Goal: Navigation & Orientation: Find specific page/section

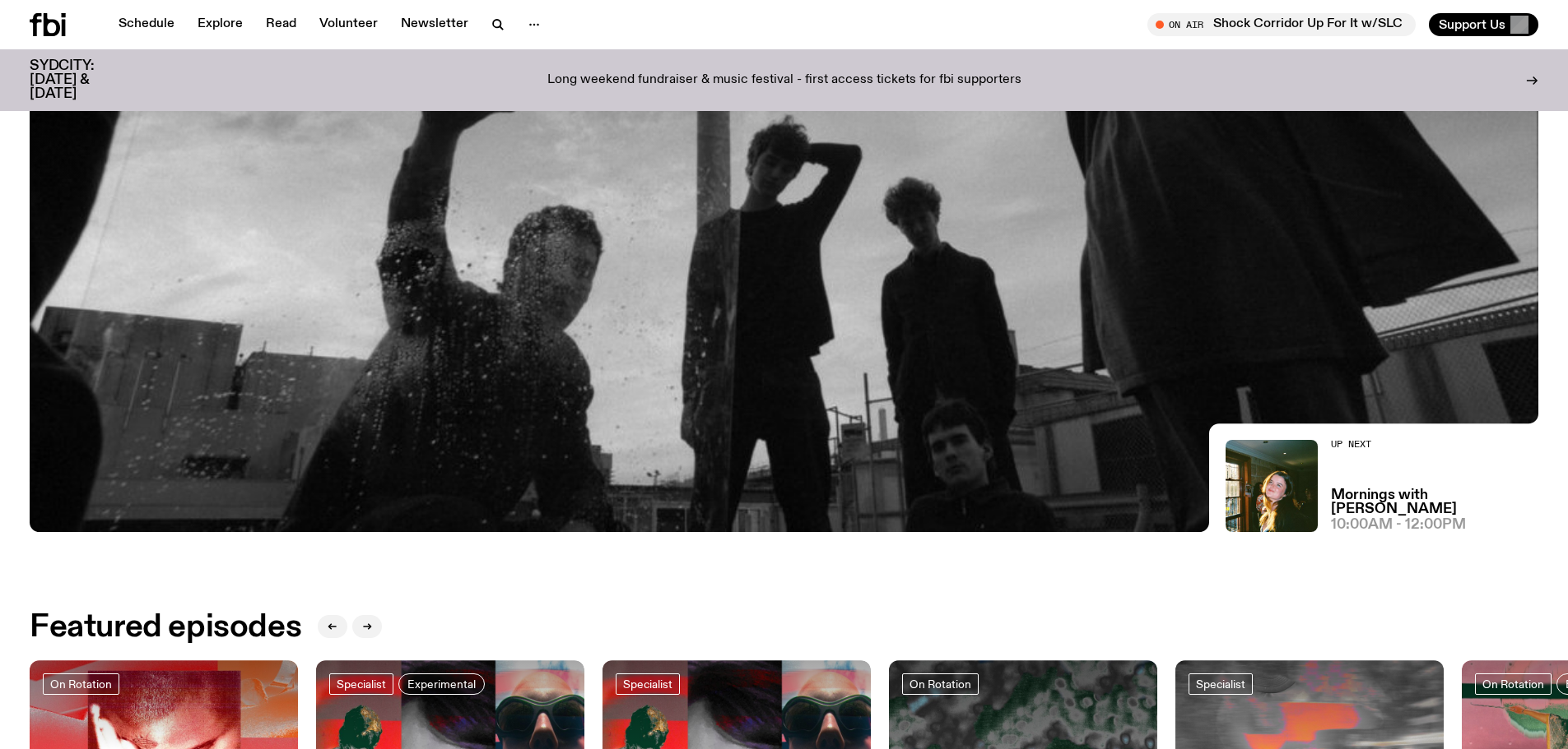
scroll to position [325, 0]
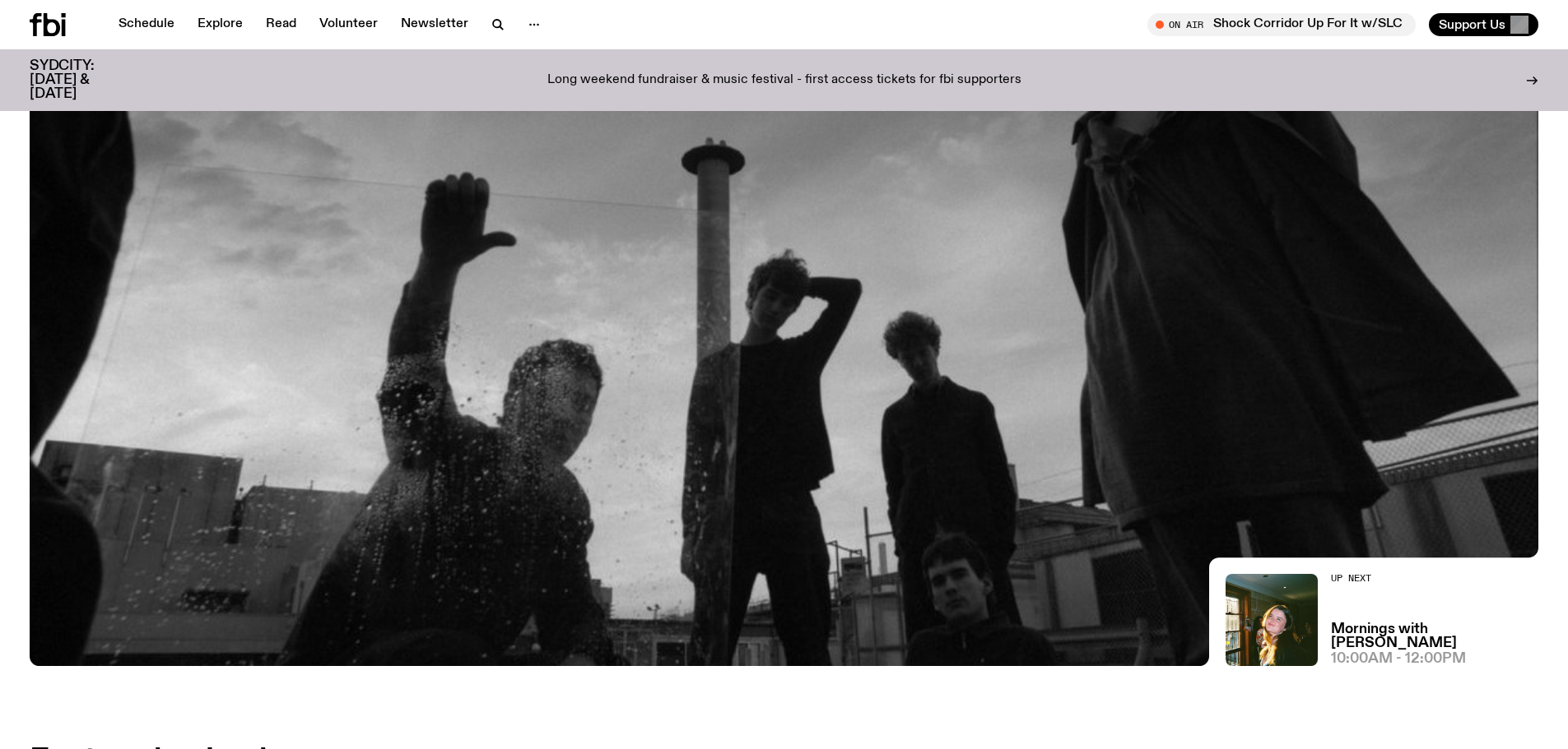
click at [762, 511] on img at bounding box center [784, 242] width 1508 height 848
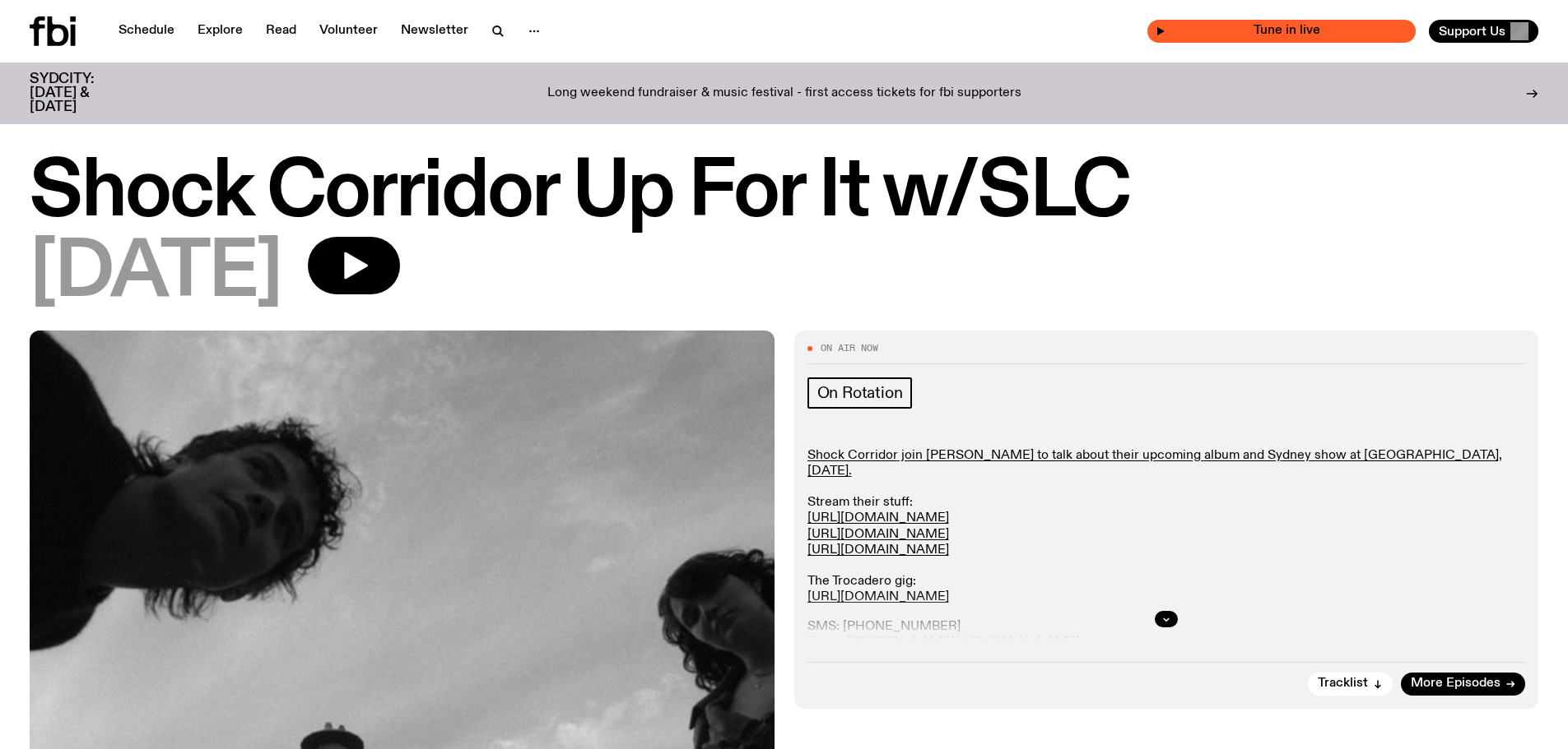
click at [1266, 29] on span "Tune in live" at bounding box center [1286, 31] width 242 height 12
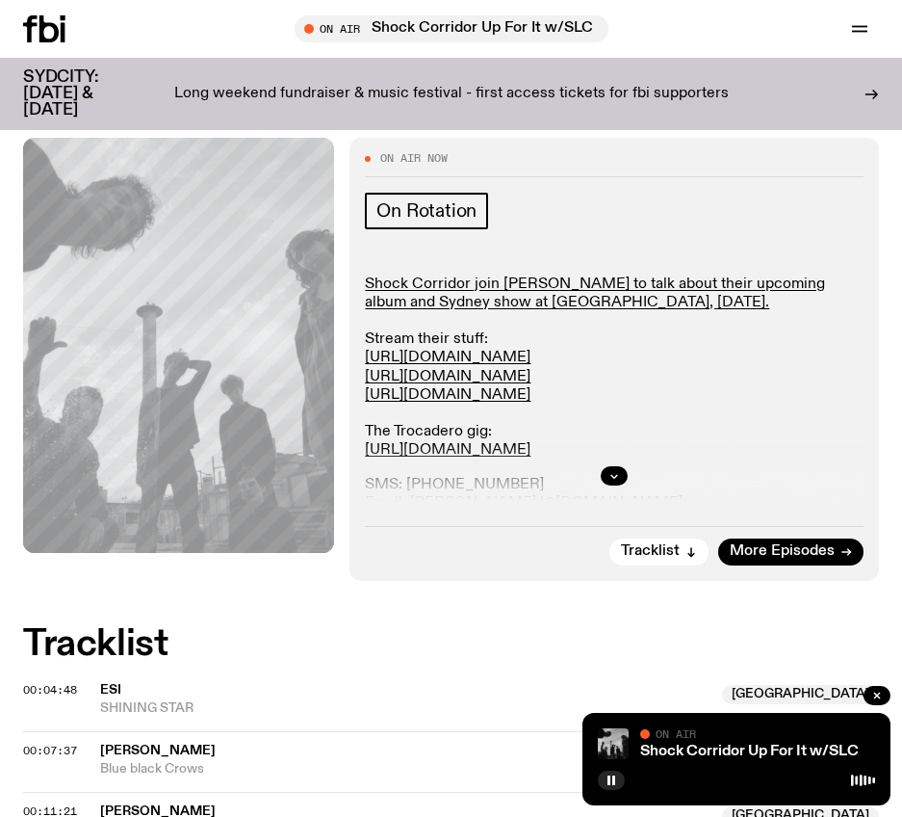
scroll to position [112, 0]
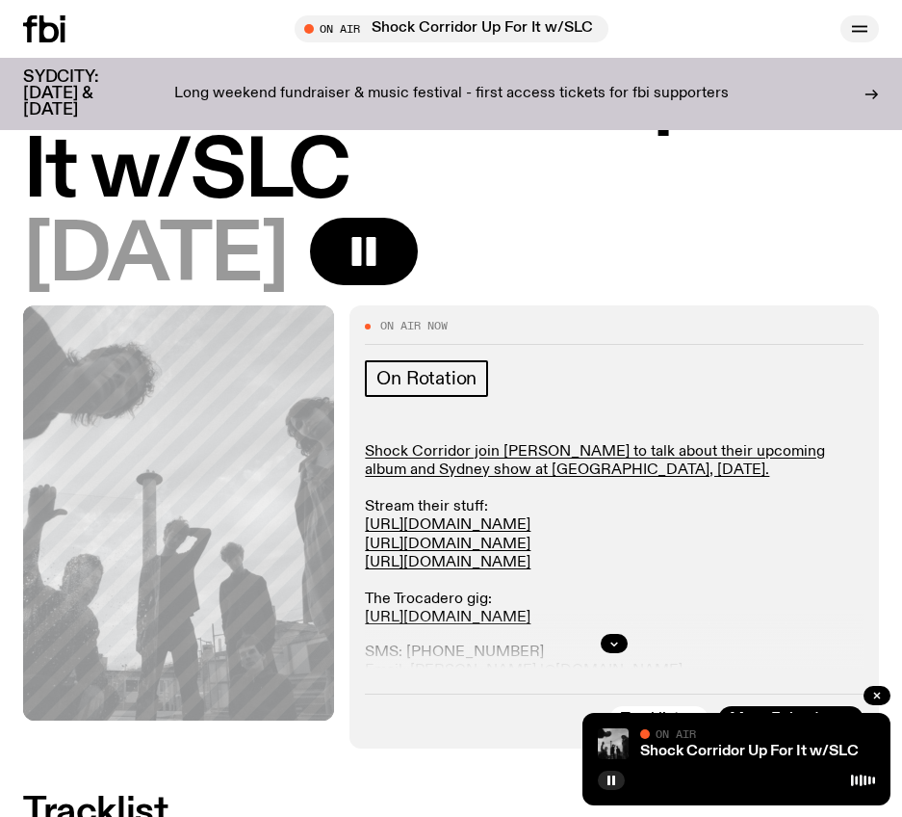
click at [860, 32] on icon "button" at bounding box center [859, 32] width 15 height 0
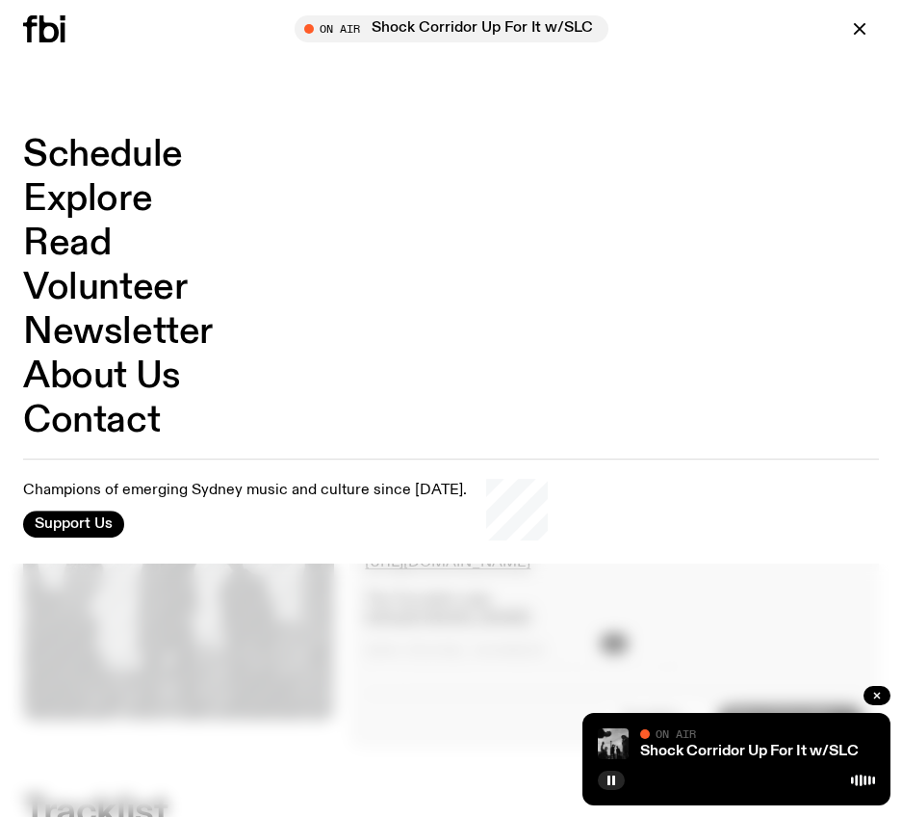
click at [118, 202] on link "Explore" at bounding box center [87, 199] width 129 height 37
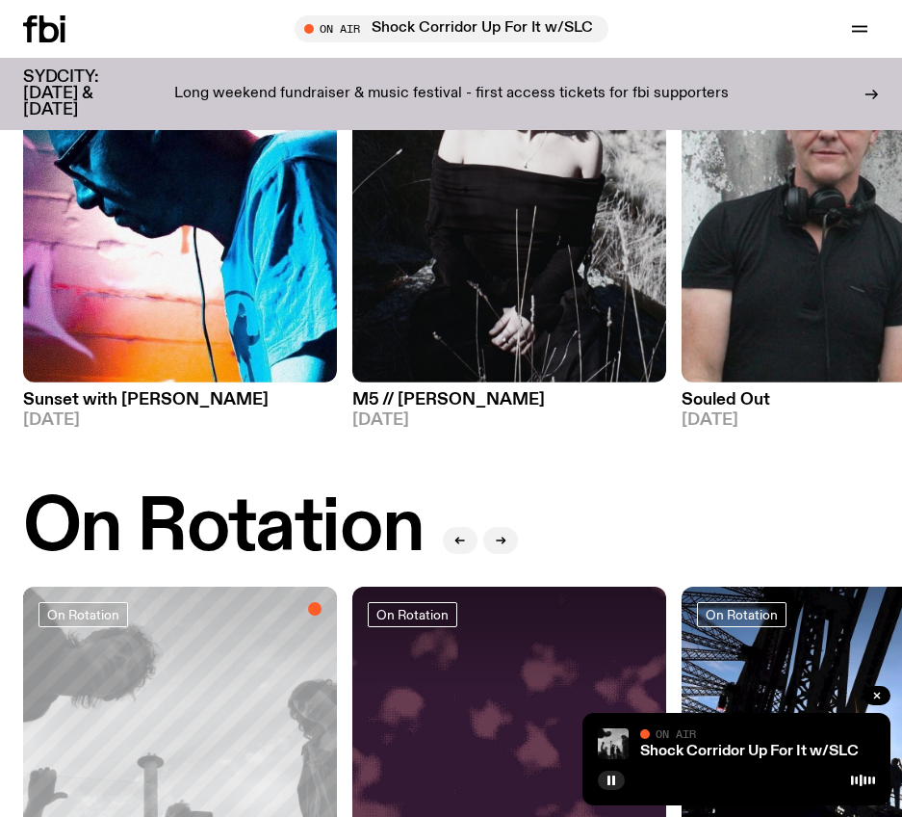
scroll to position [295, 0]
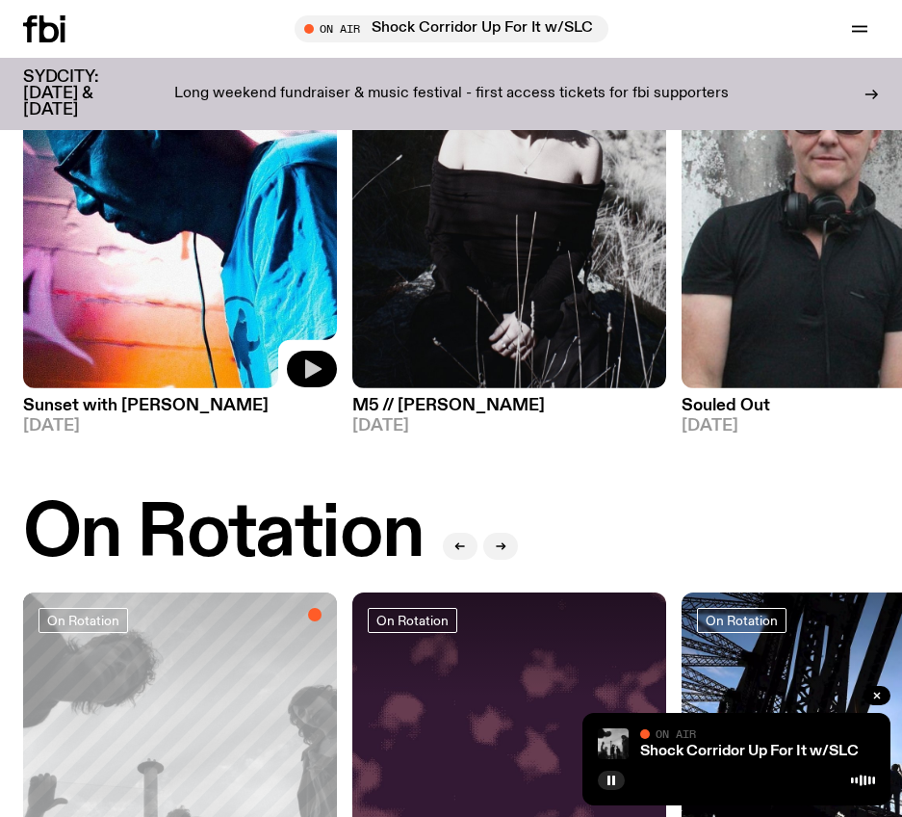
click at [319, 374] on icon "button" at bounding box center [311, 368] width 23 height 23
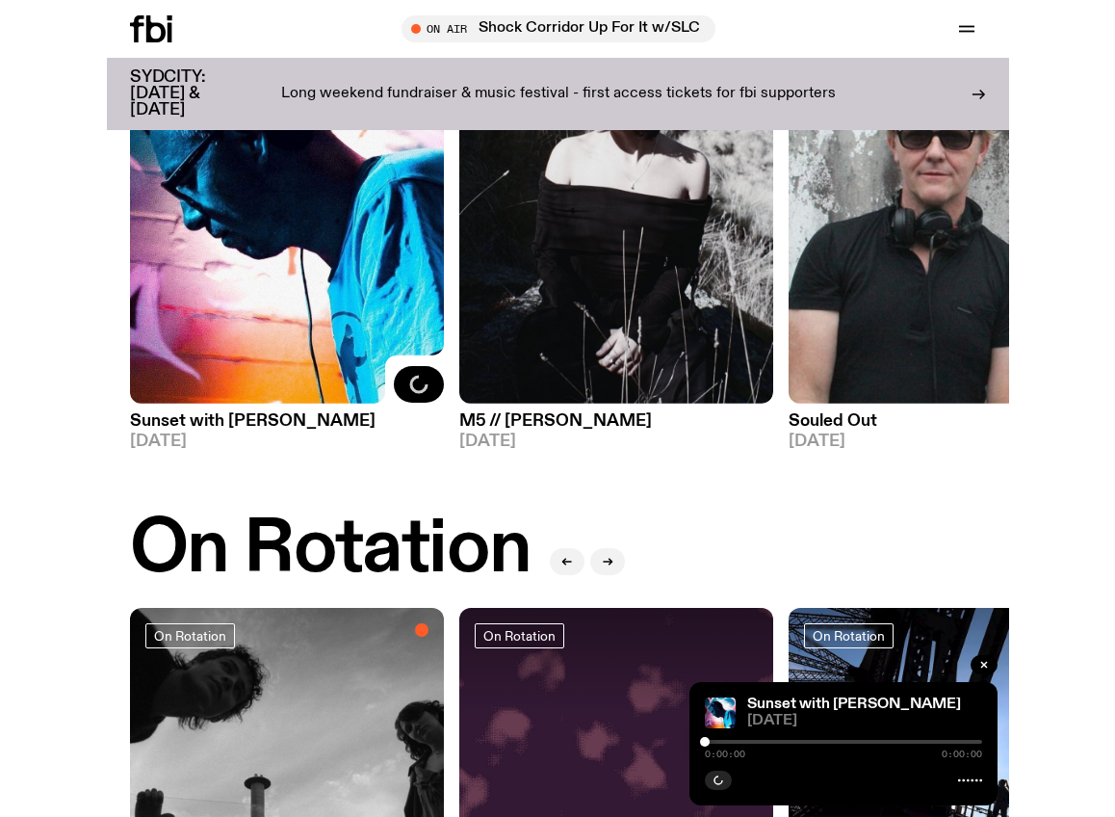
scroll to position [198, 0]
